Goal: Task Accomplishment & Management: Manage account settings

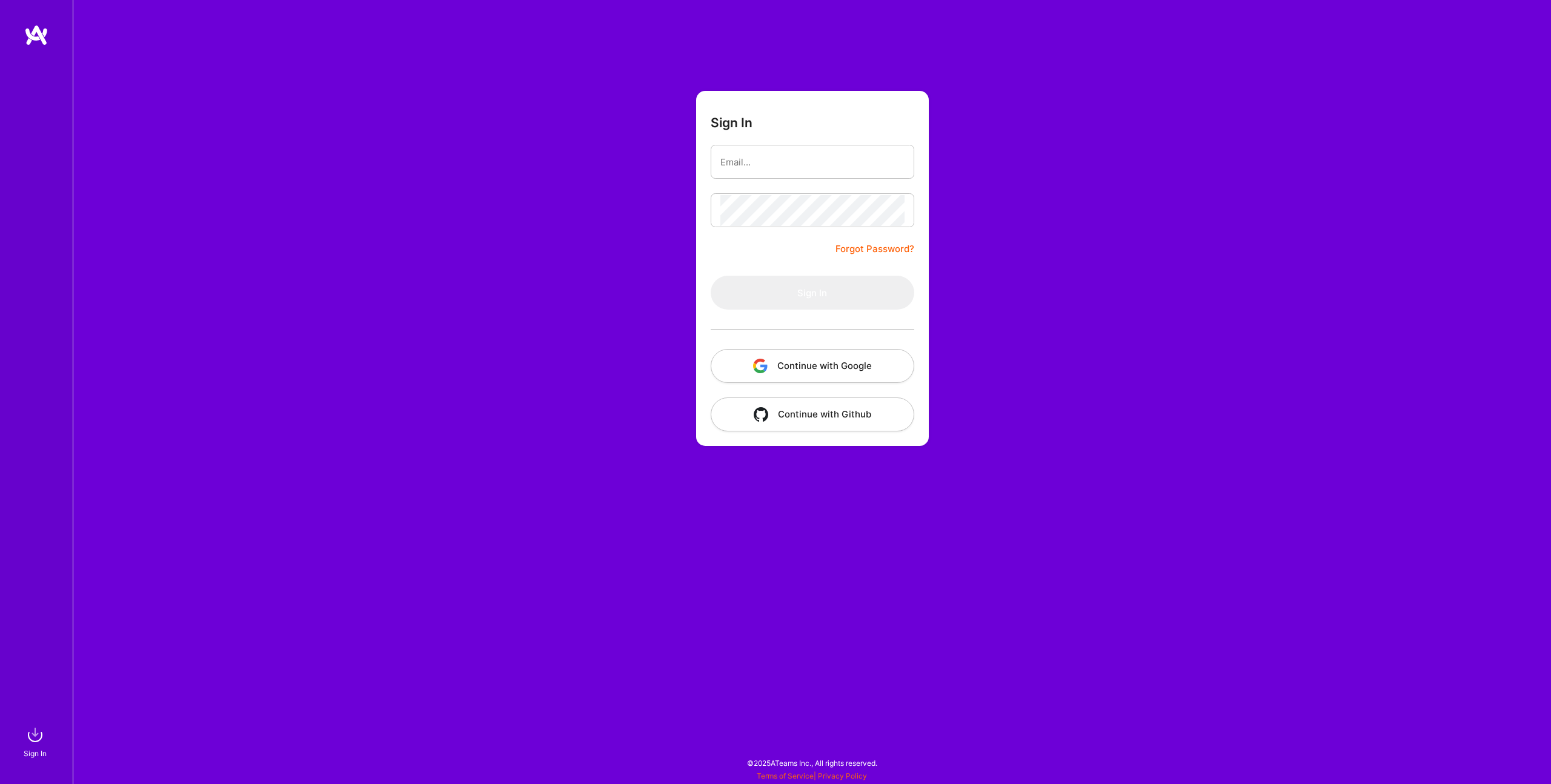
click at [866, 372] on button "Continue with Google" at bounding box center [812, 365] width 204 height 34
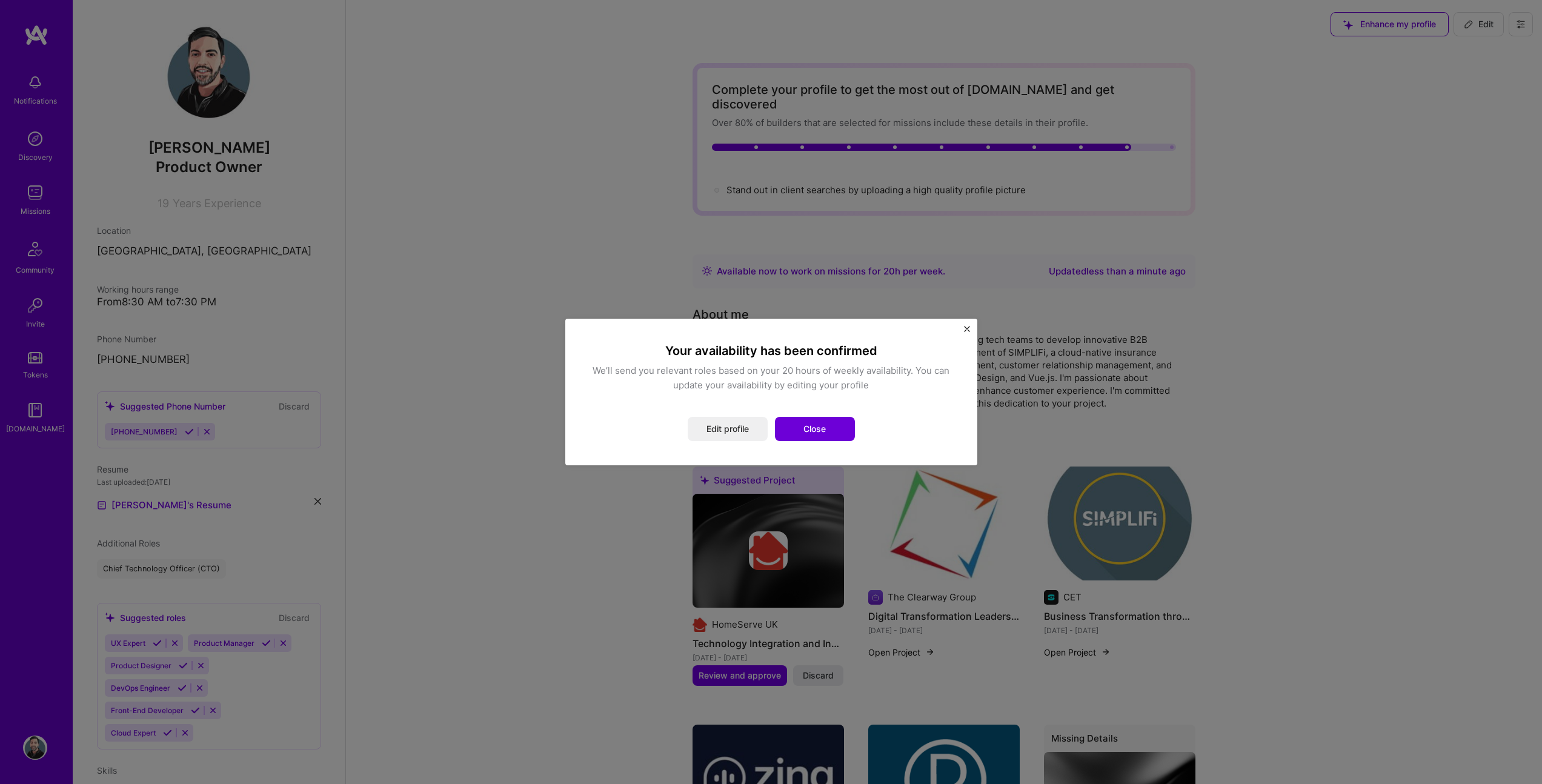
click at [822, 430] on button "Close" at bounding box center [815, 428] width 80 height 24
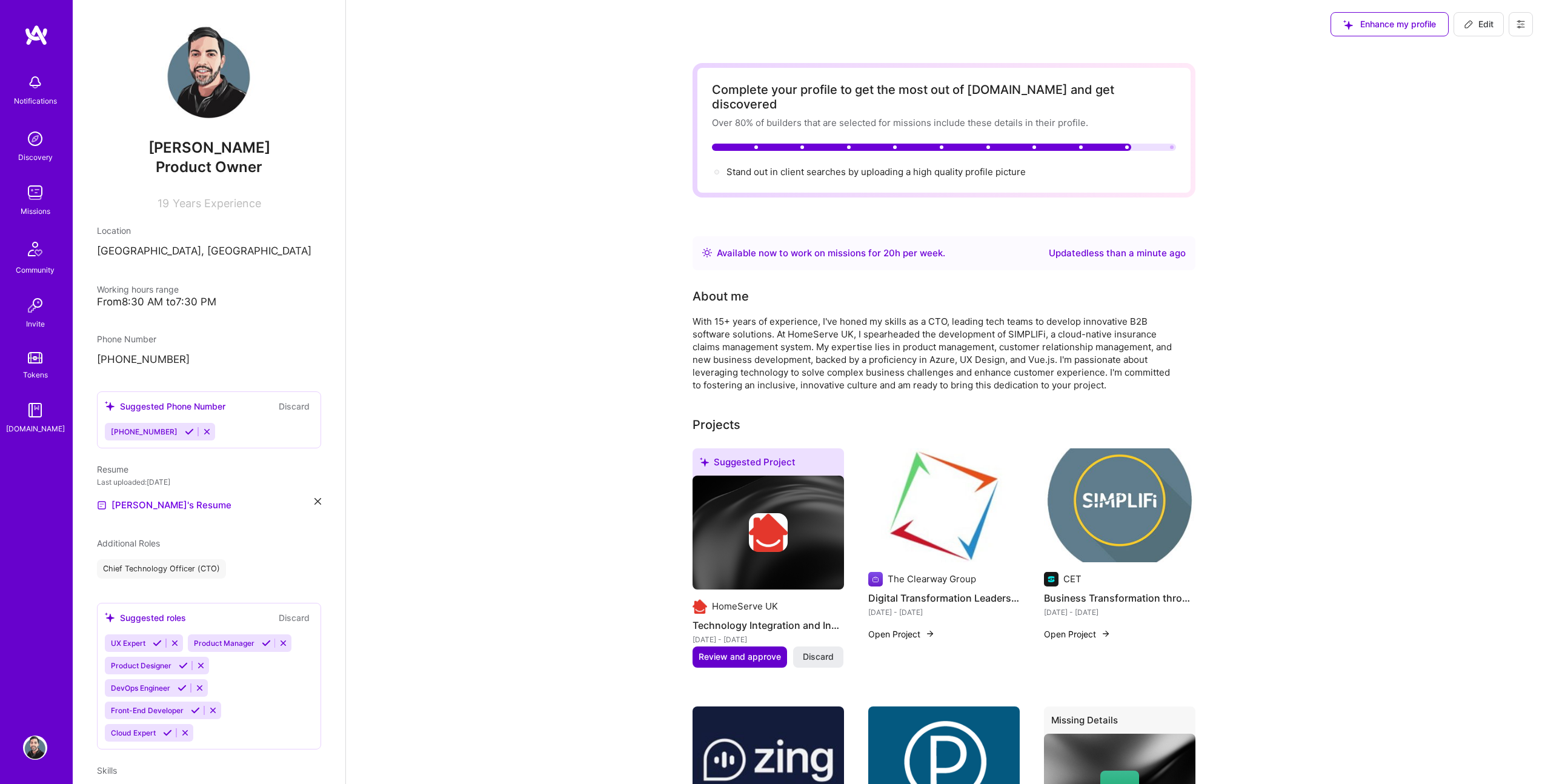
click at [706, 651] on span "Review and approve" at bounding box center [740, 657] width 83 height 12
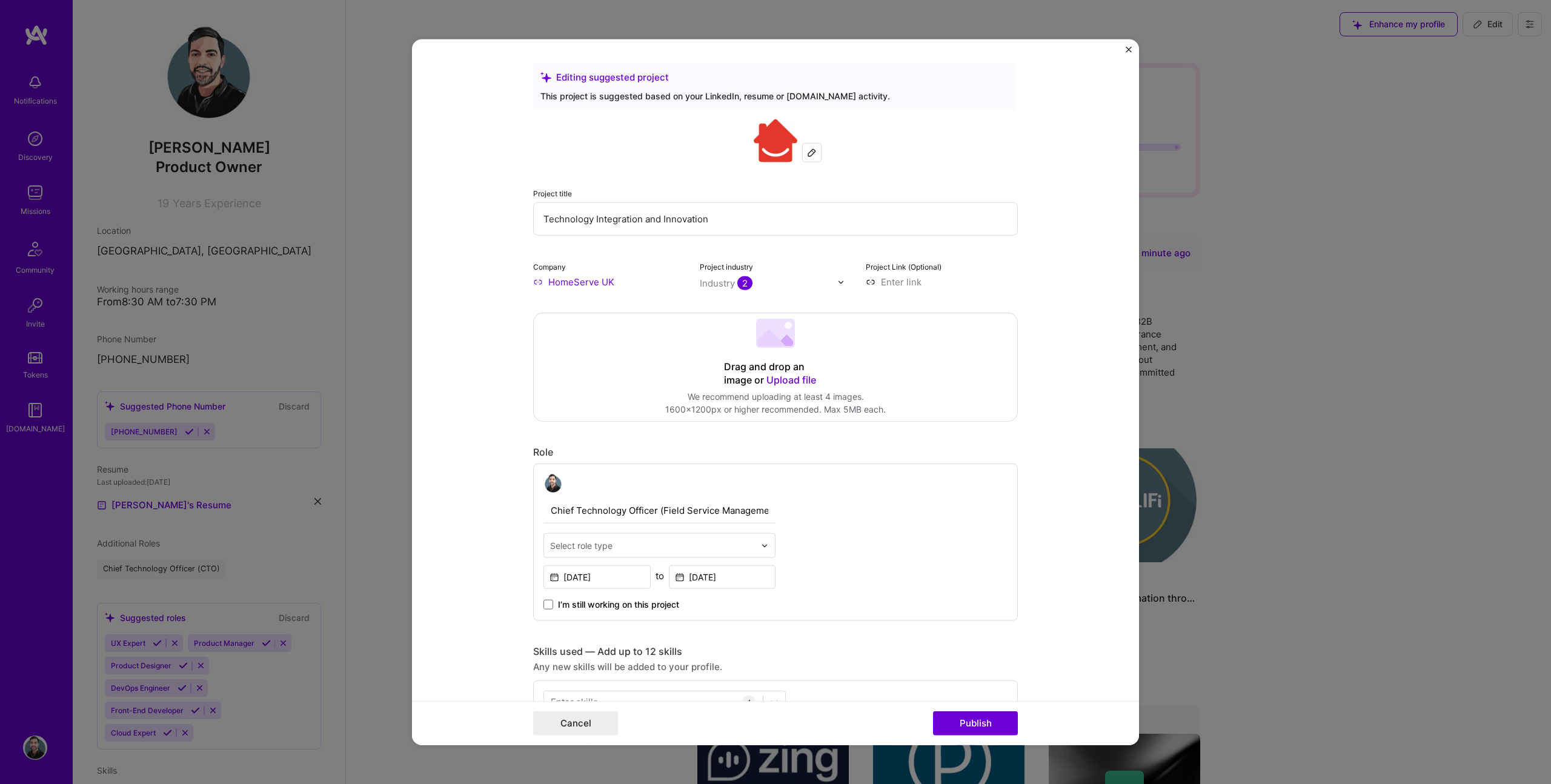
click at [773, 507] on div "Chief Technology Officer (Field Service Management) Select role type [DATE] to …" at bounding box center [775, 542] width 484 height 157
drag, startPoint x: 768, startPoint y: 509, endPoint x: 605, endPoint y: 505, distance: 163.0
click at [605, 505] on input "Chief Technology Officer (Field Service Management)" at bounding box center [659, 511] width 232 height 26
click at [645, 510] on input "Chief Technology Officer (Field Service Management)" at bounding box center [659, 511] width 232 height 26
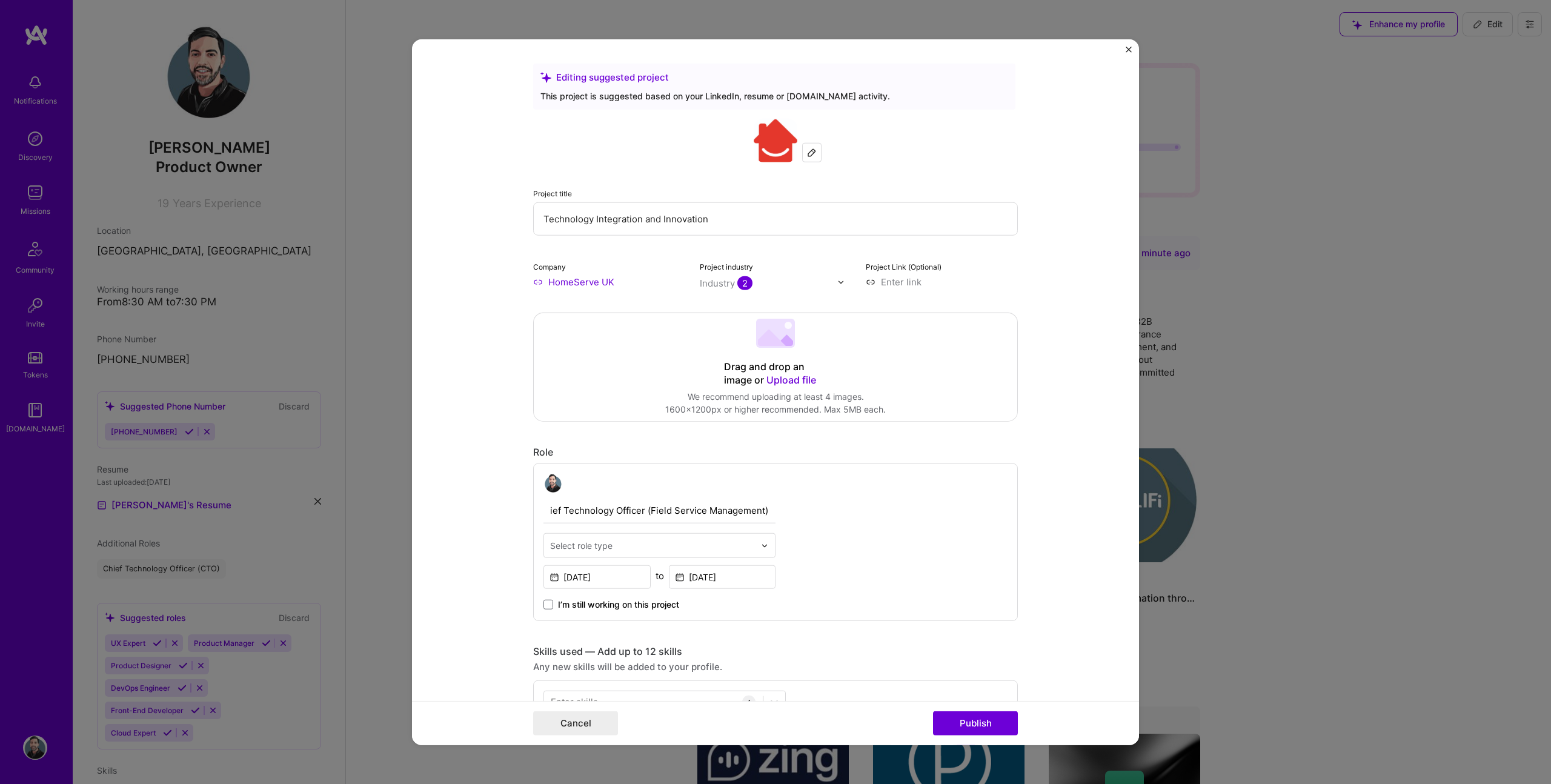
click at [714, 542] on input "text" at bounding box center [652, 545] width 205 height 12
click at [714, 649] on div "Chief Technology Officer (CTO)" at bounding box center [659, 657] width 224 height 22
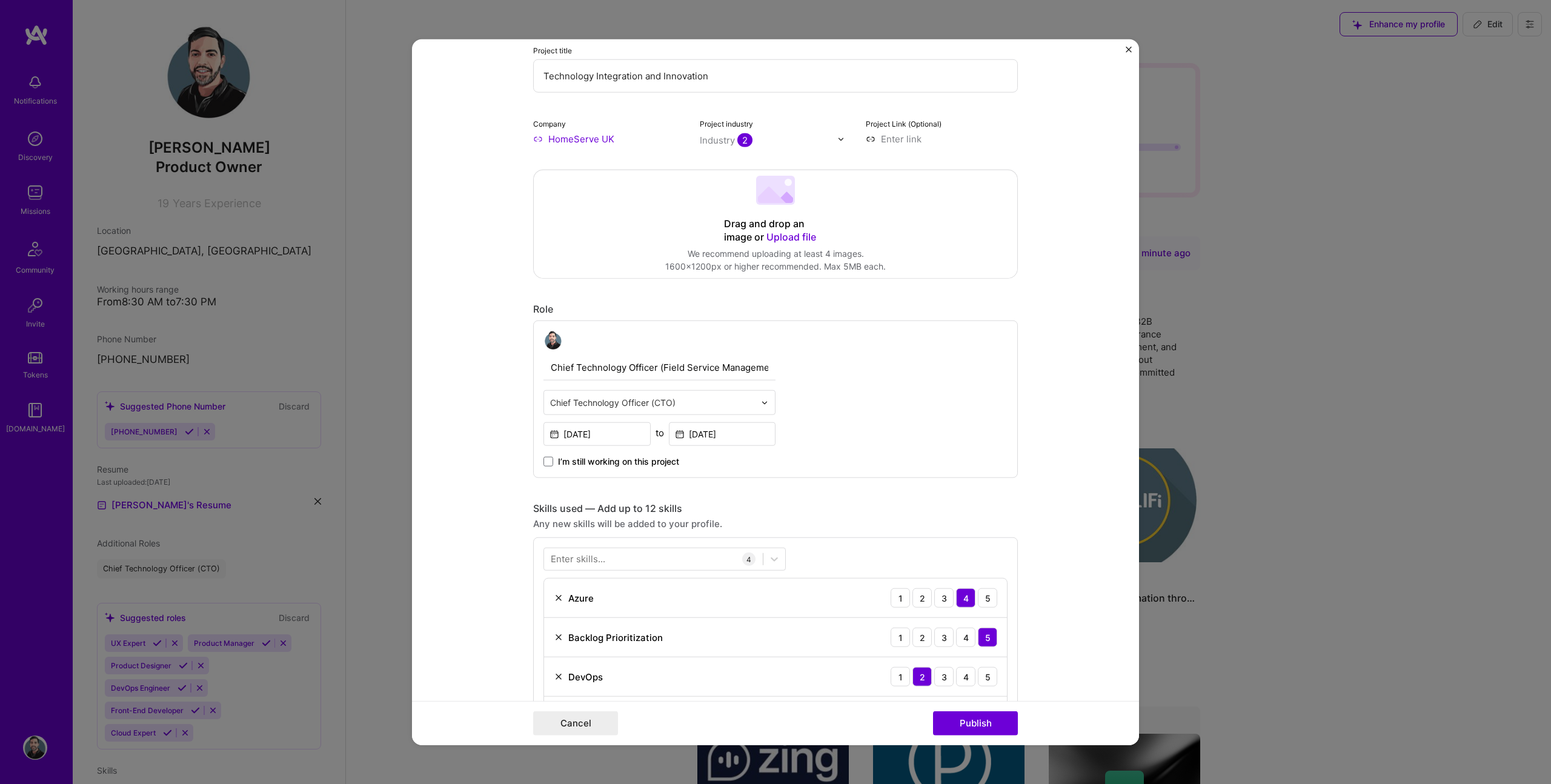
scroll to position [291, 0]
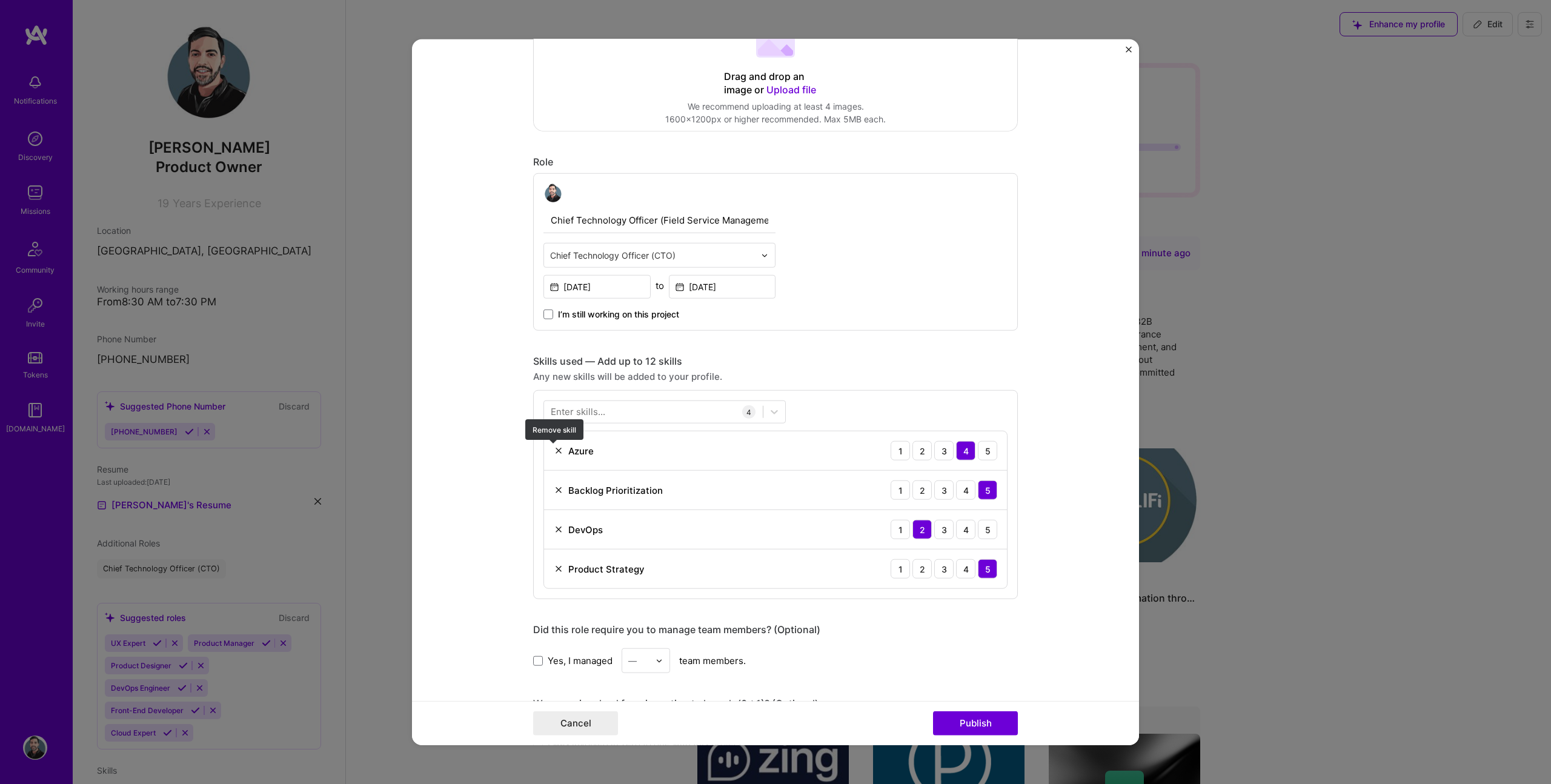
click at [556, 450] on img at bounding box center [559, 451] width 10 height 10
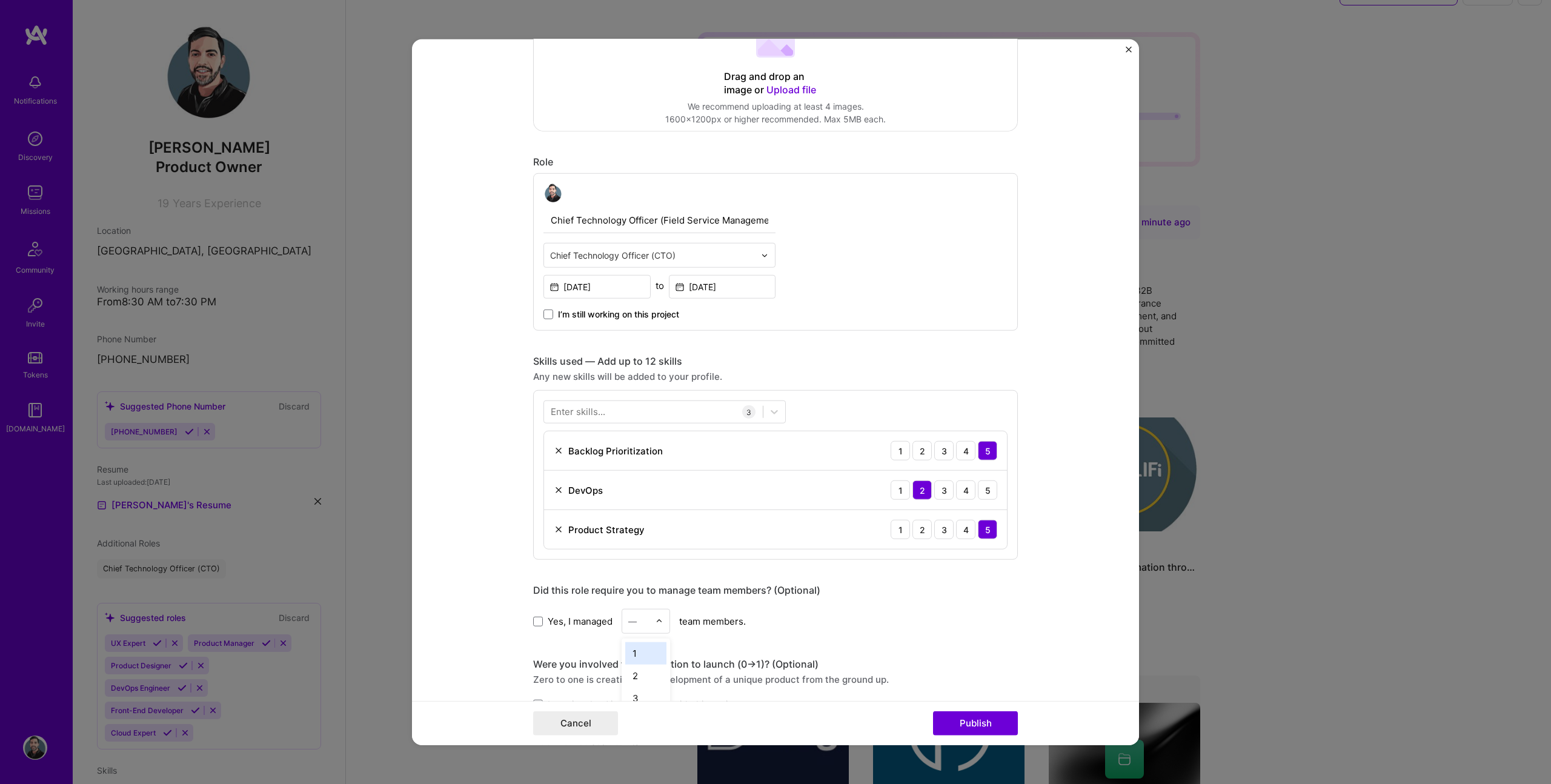
click at [652, 621] on div "—" at bounding box center [646, 621] width 49 height 25
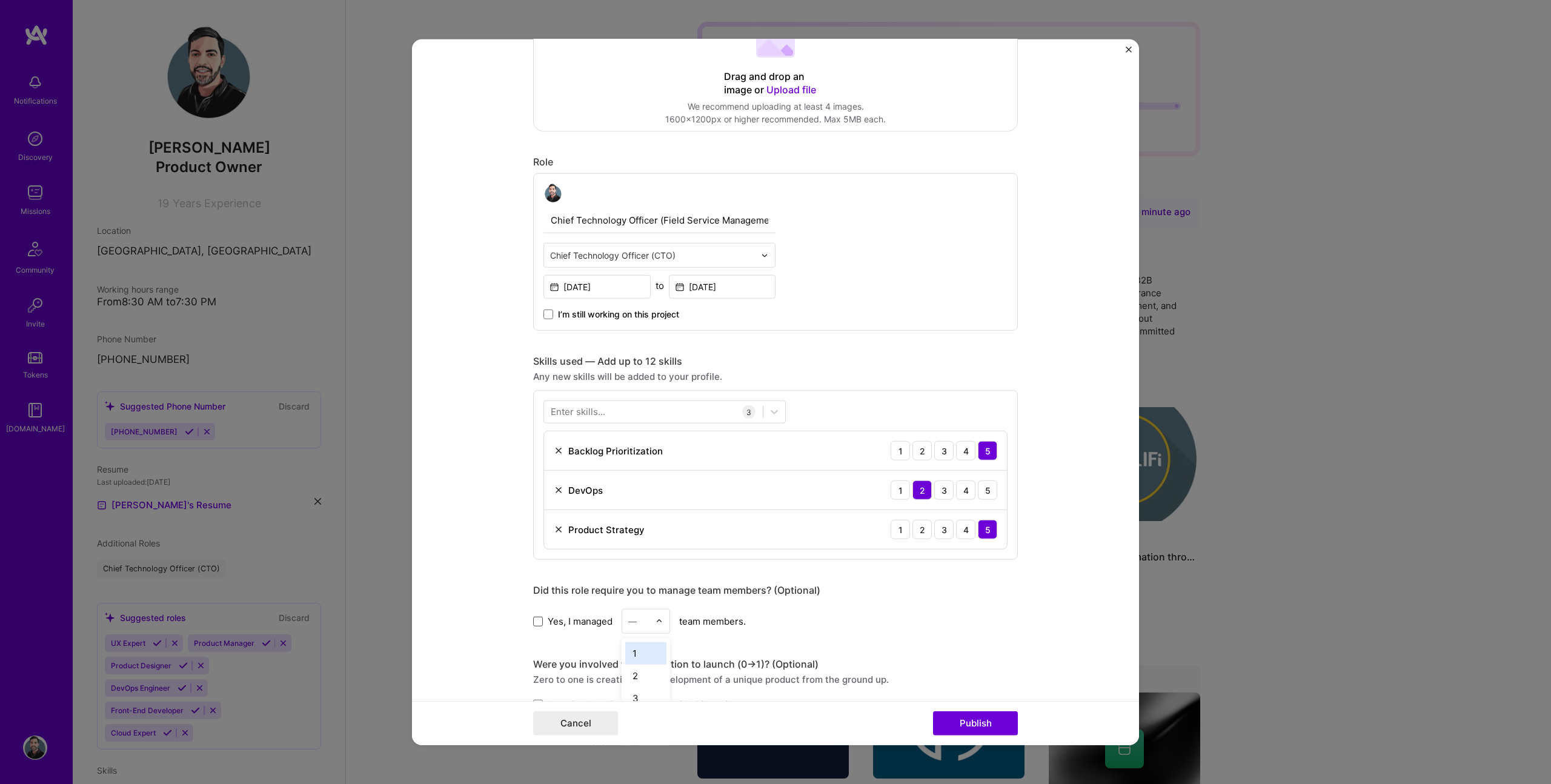
click at [537, 622] on span at bounding box center [538, 621] width 10 height 10
click at [0, 0] on input "Yes, I managed" at bounding box center [0, 0] width 0 height 0
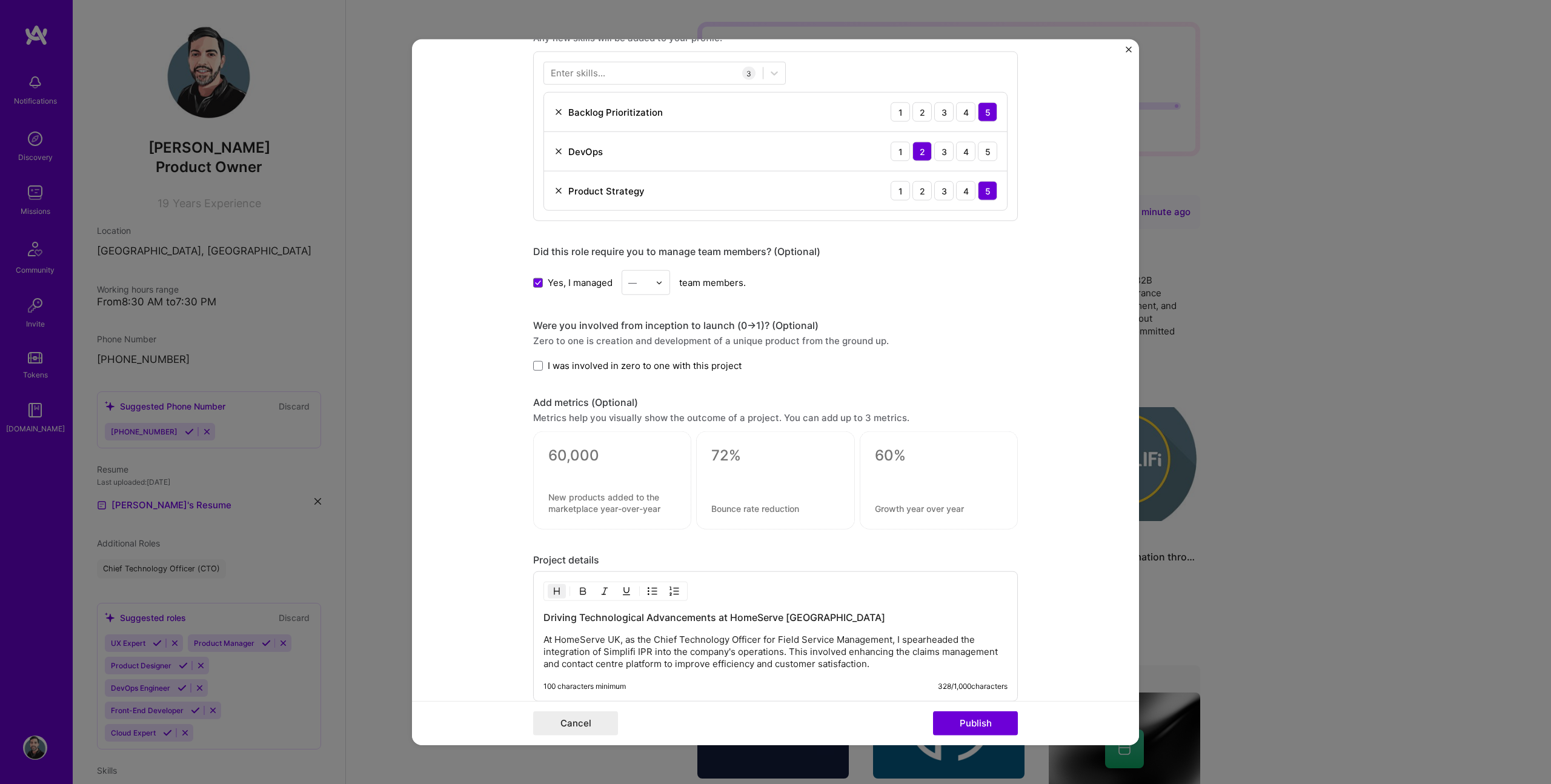
scroll to position [646, 0]
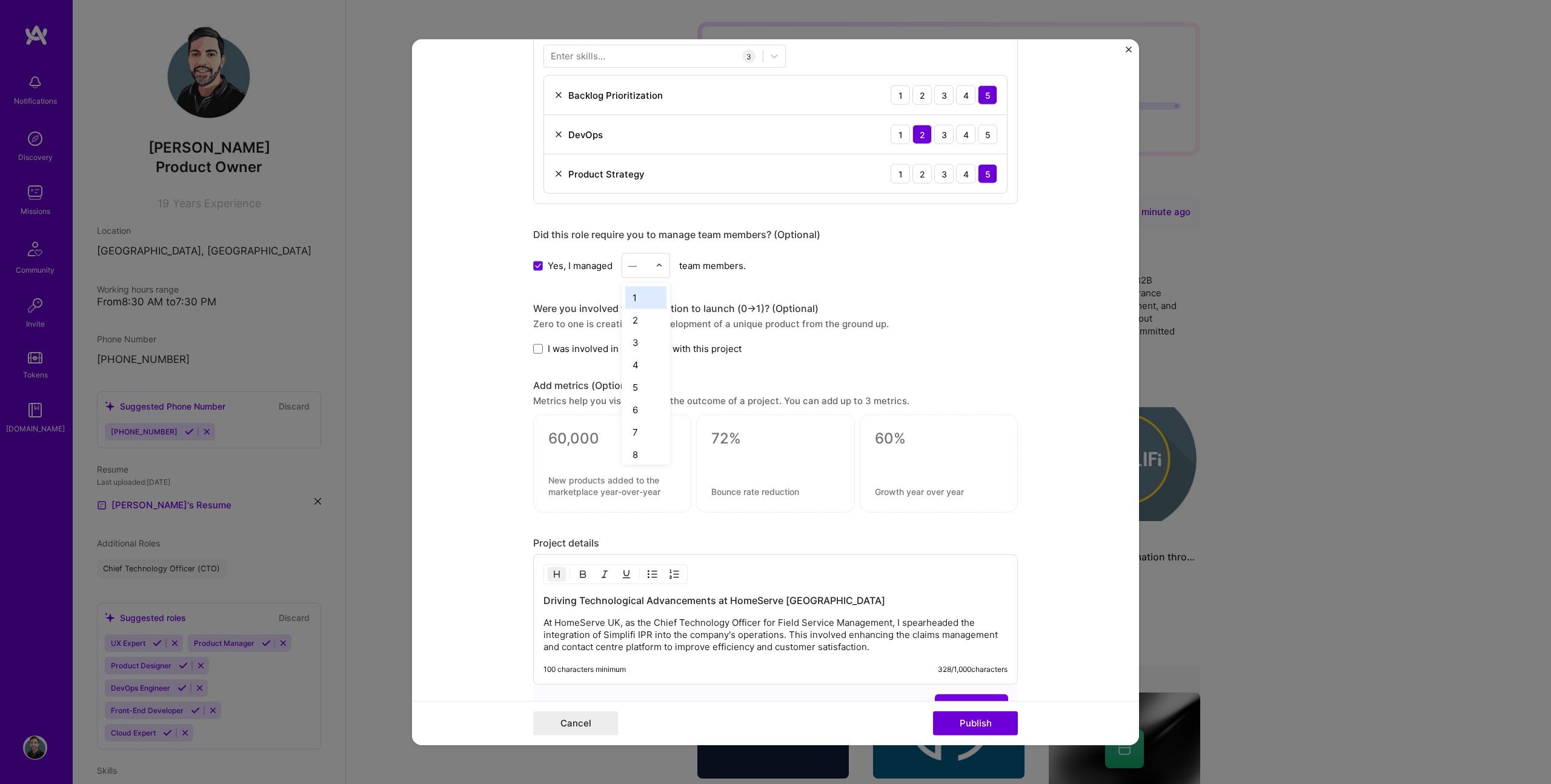
click at [657, 264] on img at bounding box center [659, 265] width 7 height 7
click at [645, 410] on div "10" at bounding box center [646, 411] width 41 height 22
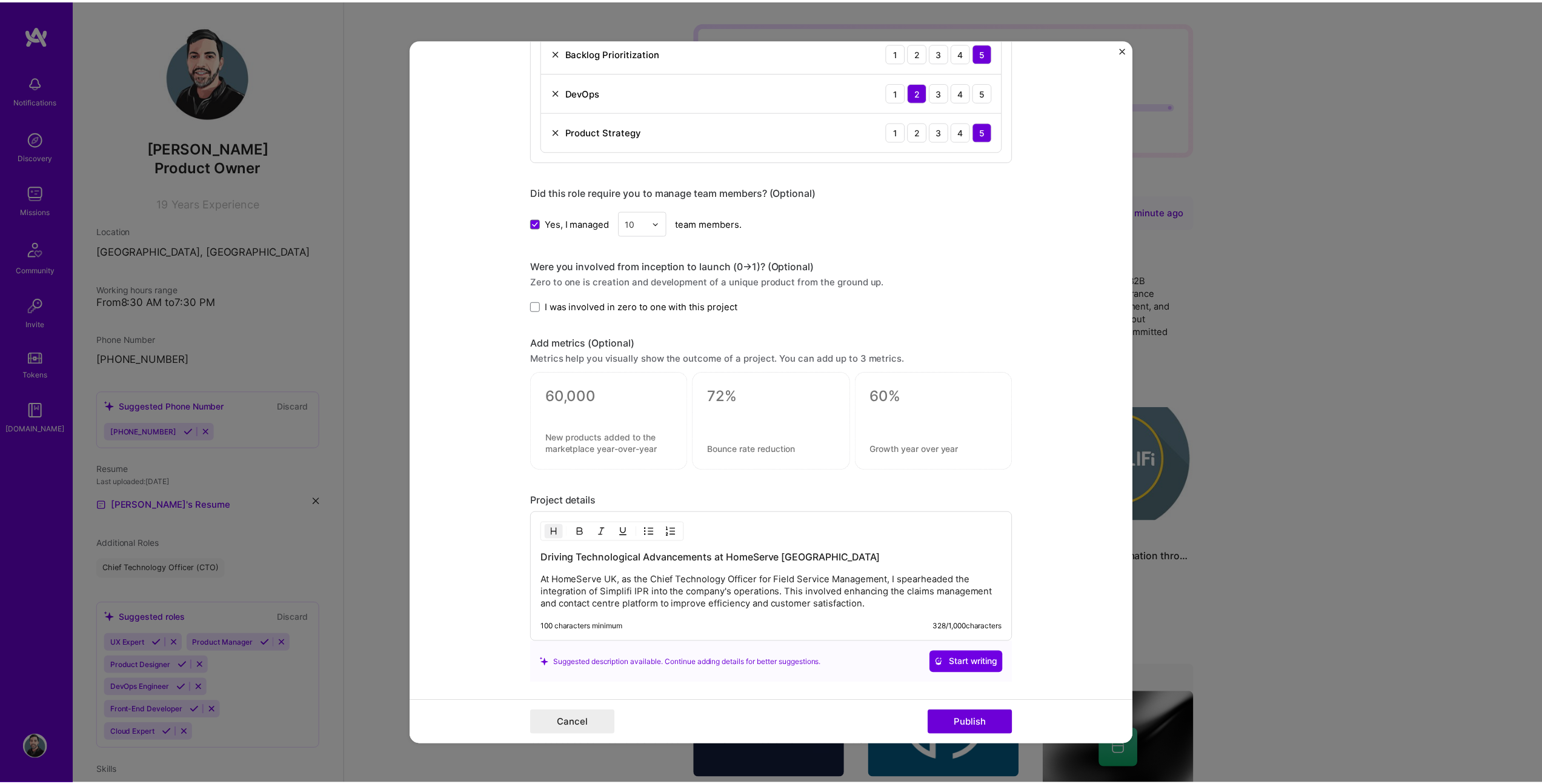
scroll to position [705, 0]
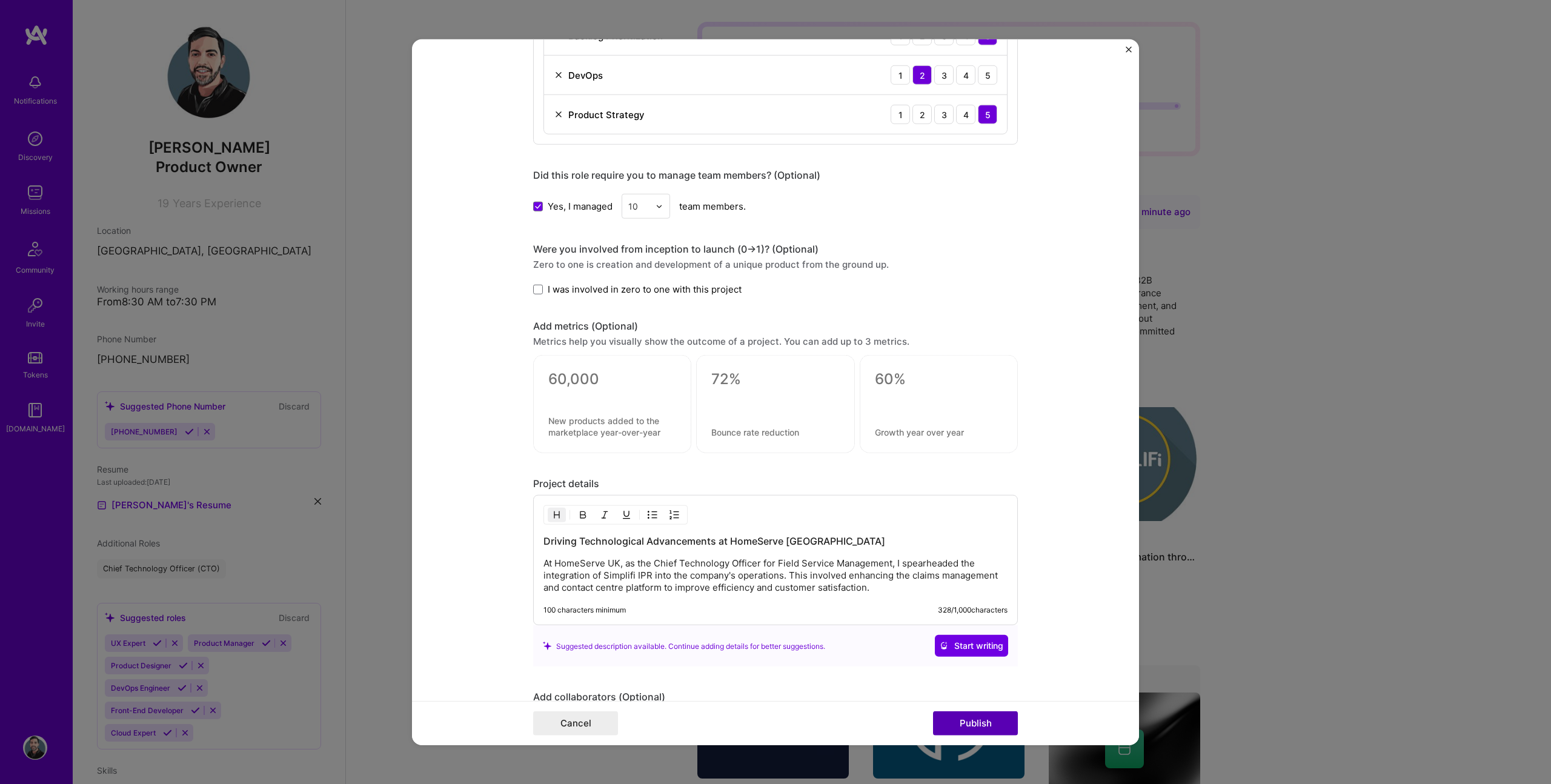
click at [995, 717] on button "Publish" at bounding box center [975, 722] width 84 height 24
